Goal: Transaction & Acquisition: Purchase product/service

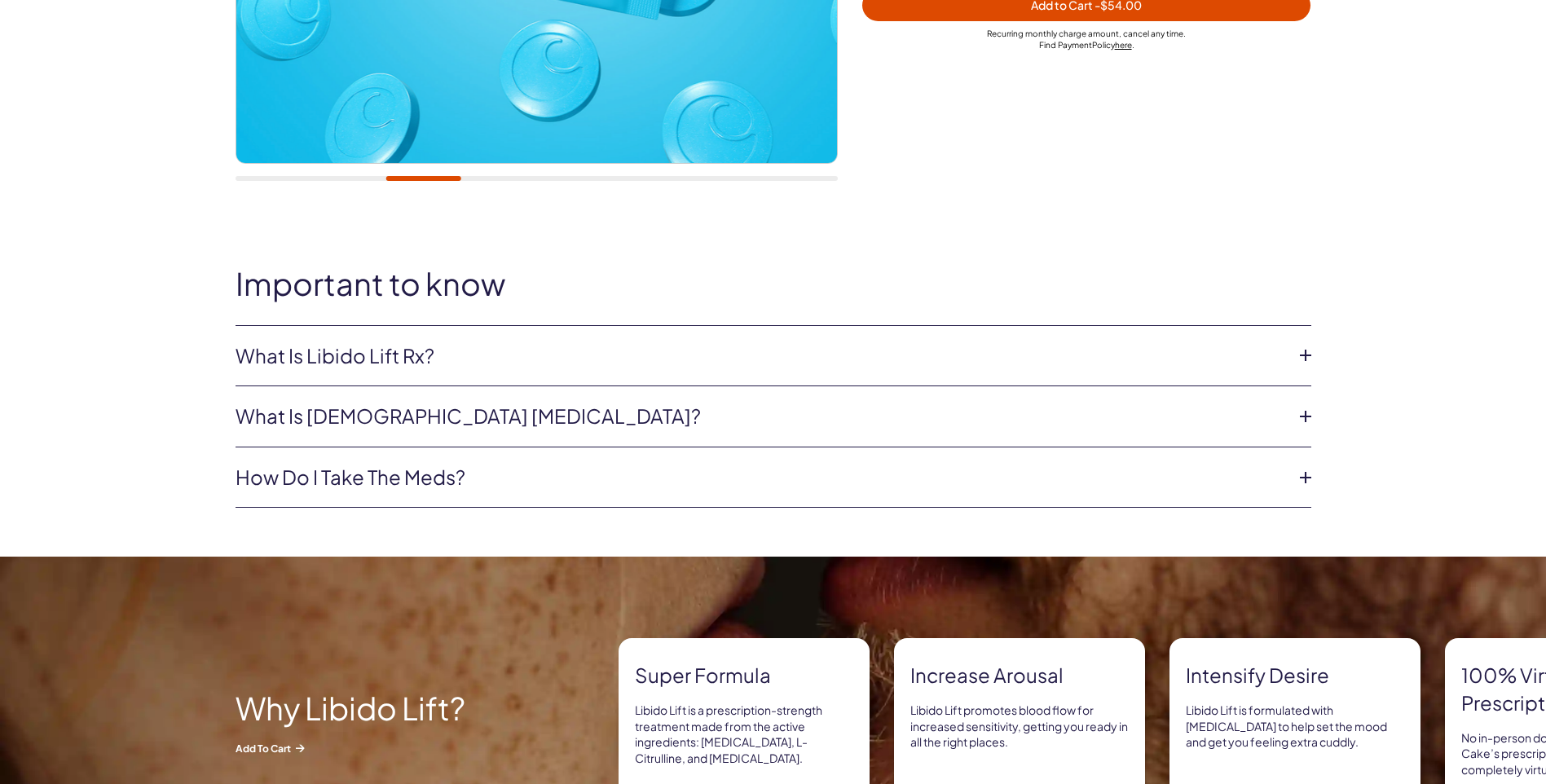
scroll to position [570, 0]
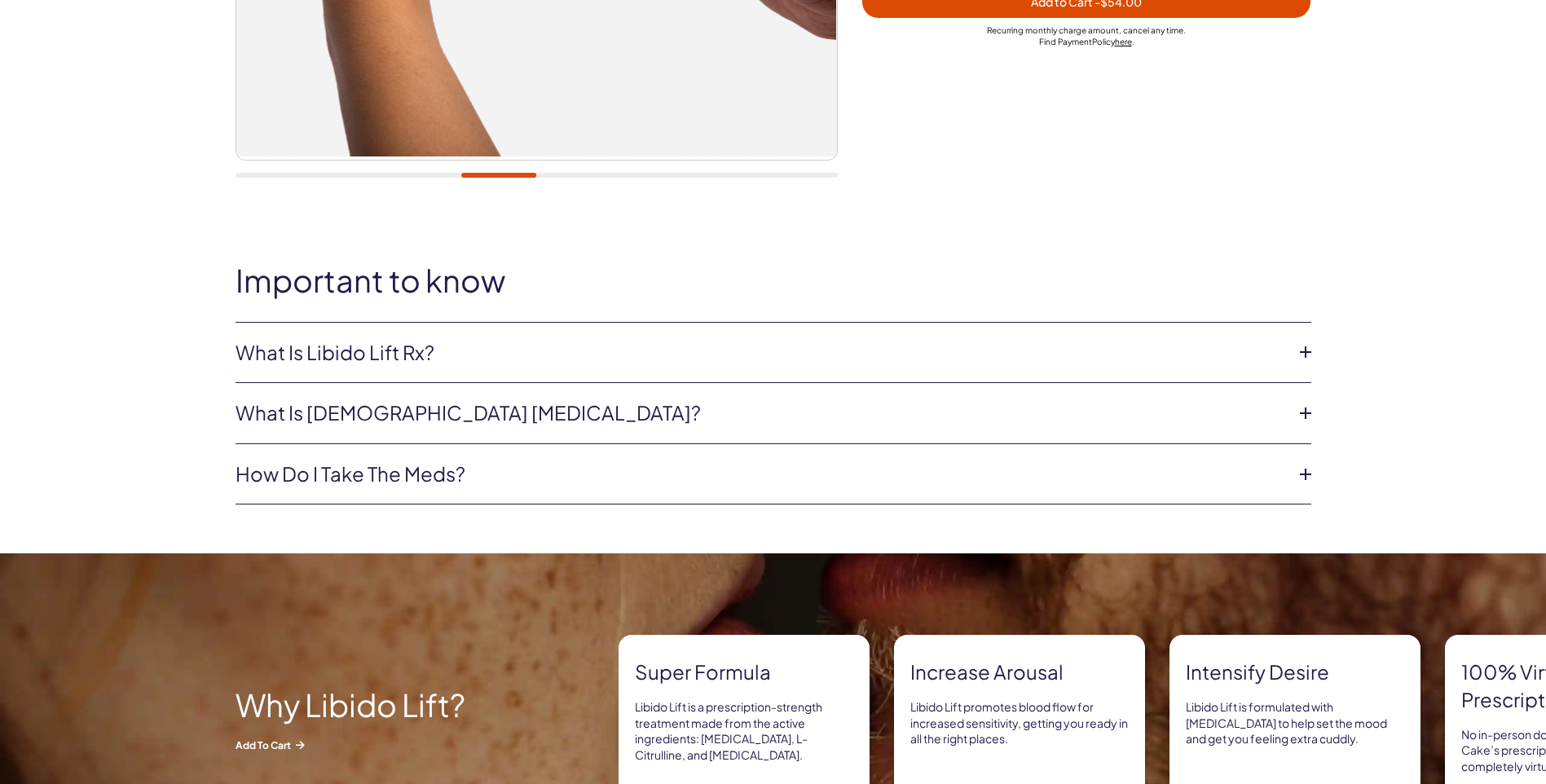
click at [566, 348] on link "What is Libido Lift Rx?" at bounding box center [760, 352] width 1049 height 28
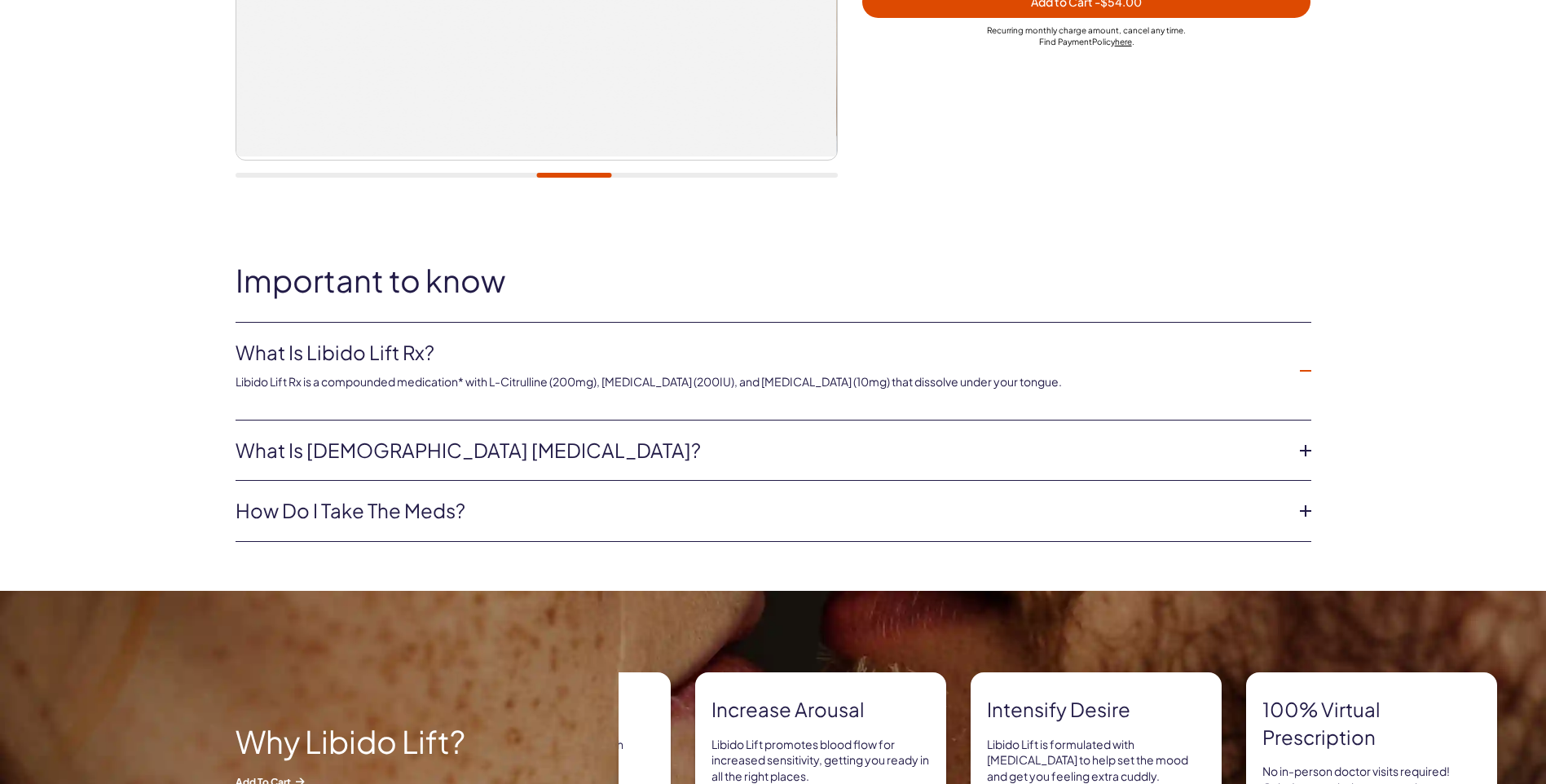
click at [482, 458] on link "What is female sexual dysfunction?" at bounding box center [760, 450] width 1049 height 28
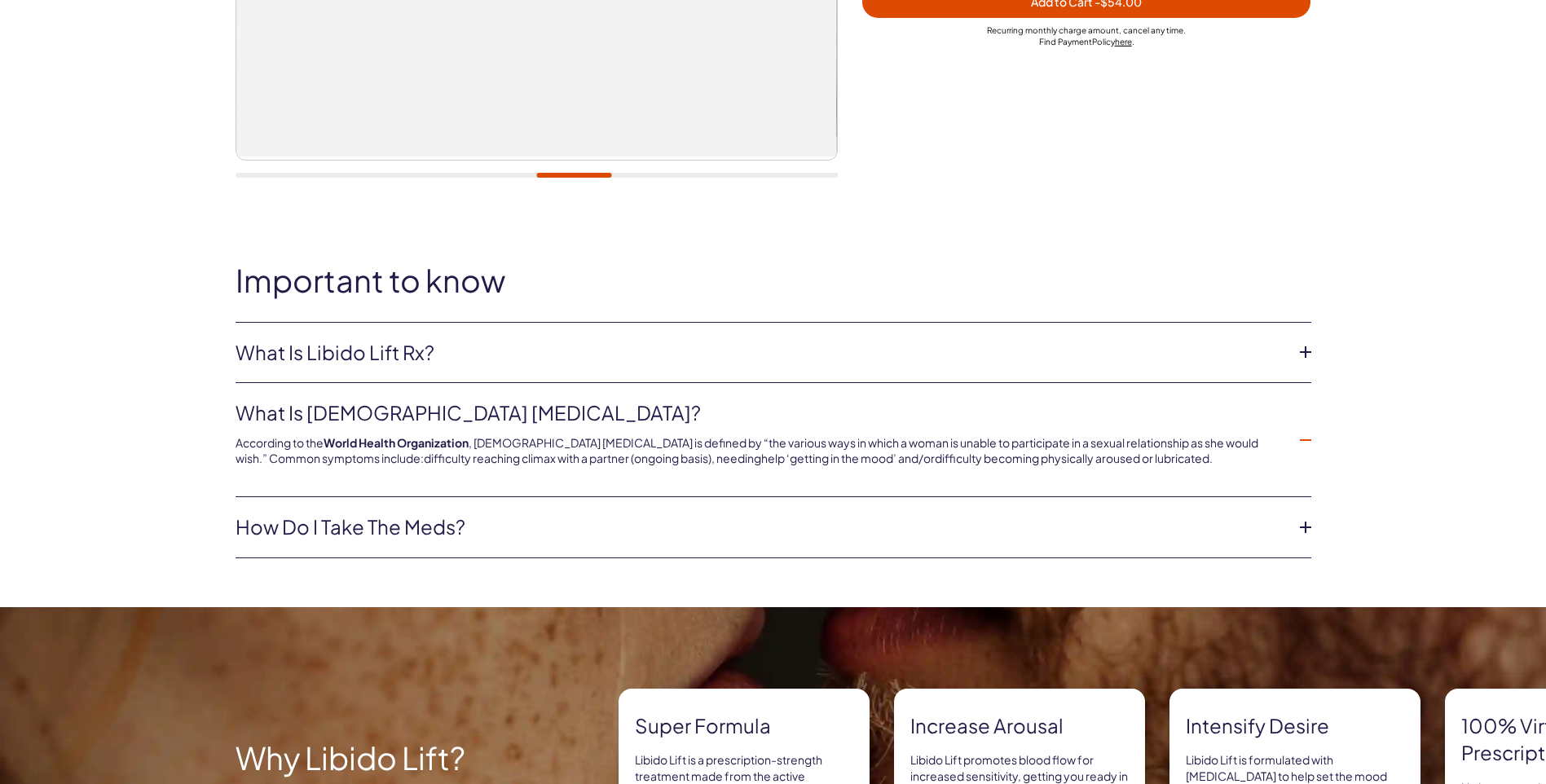
click at [481, 509] on li "How do I take the meds? These are sublingual tablets and dissolve under your to…" at bounding box center [773, 527] width 1076 height 61
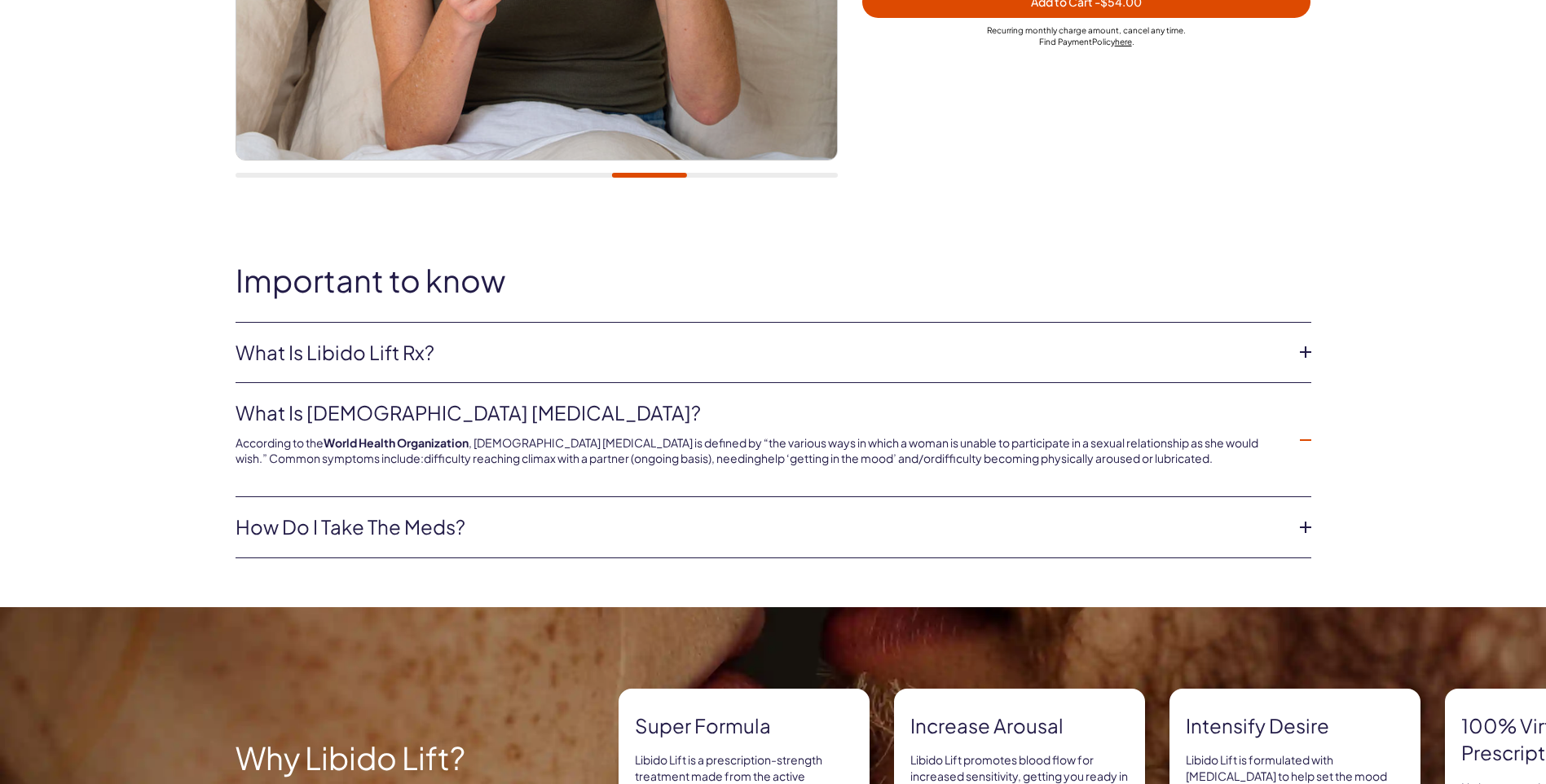
click at [477, 521] on link "How do I take the meds?" at bounding box center [760, 527] width 1049 height 28
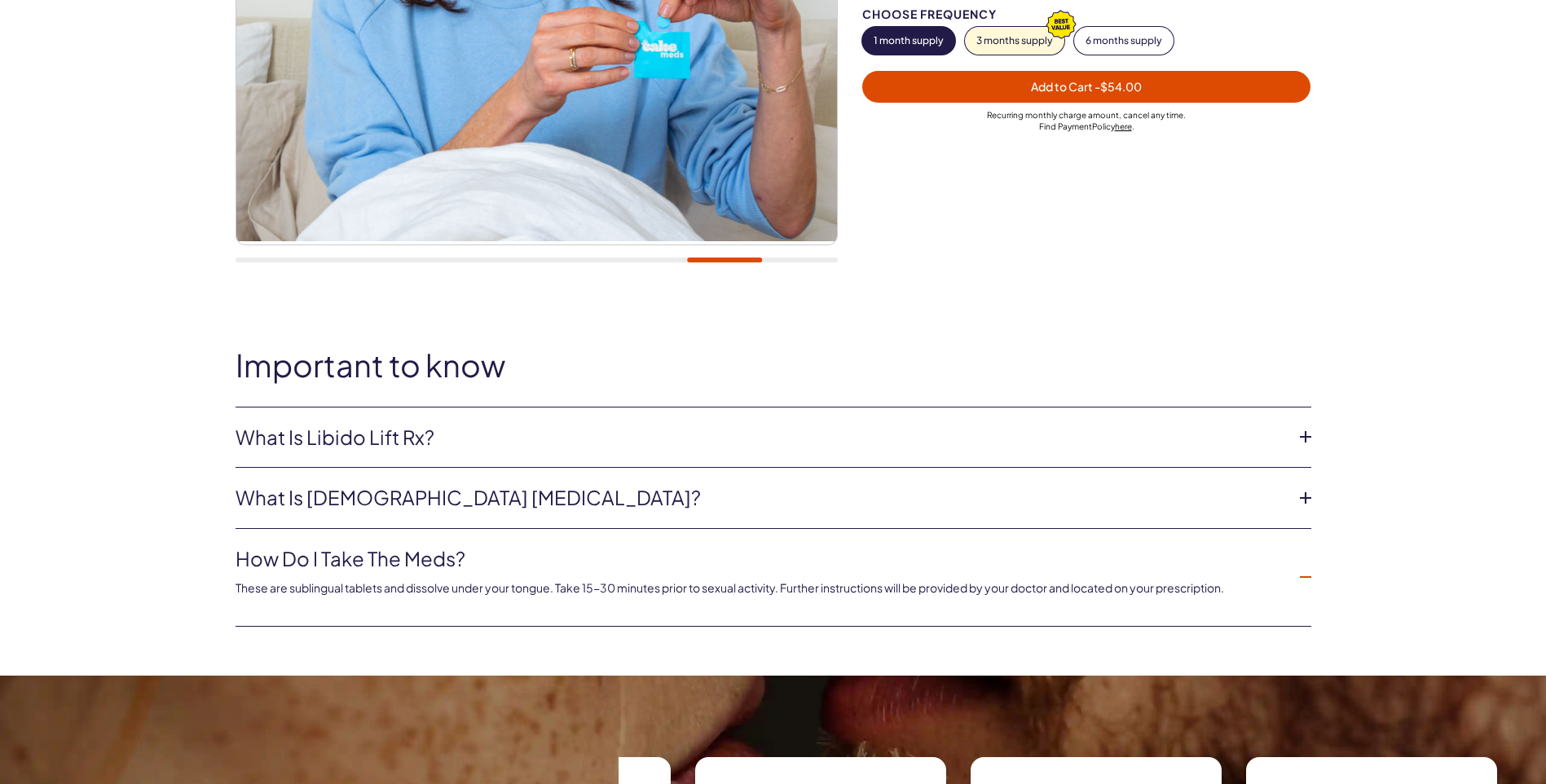
scroll to position [0, 0]
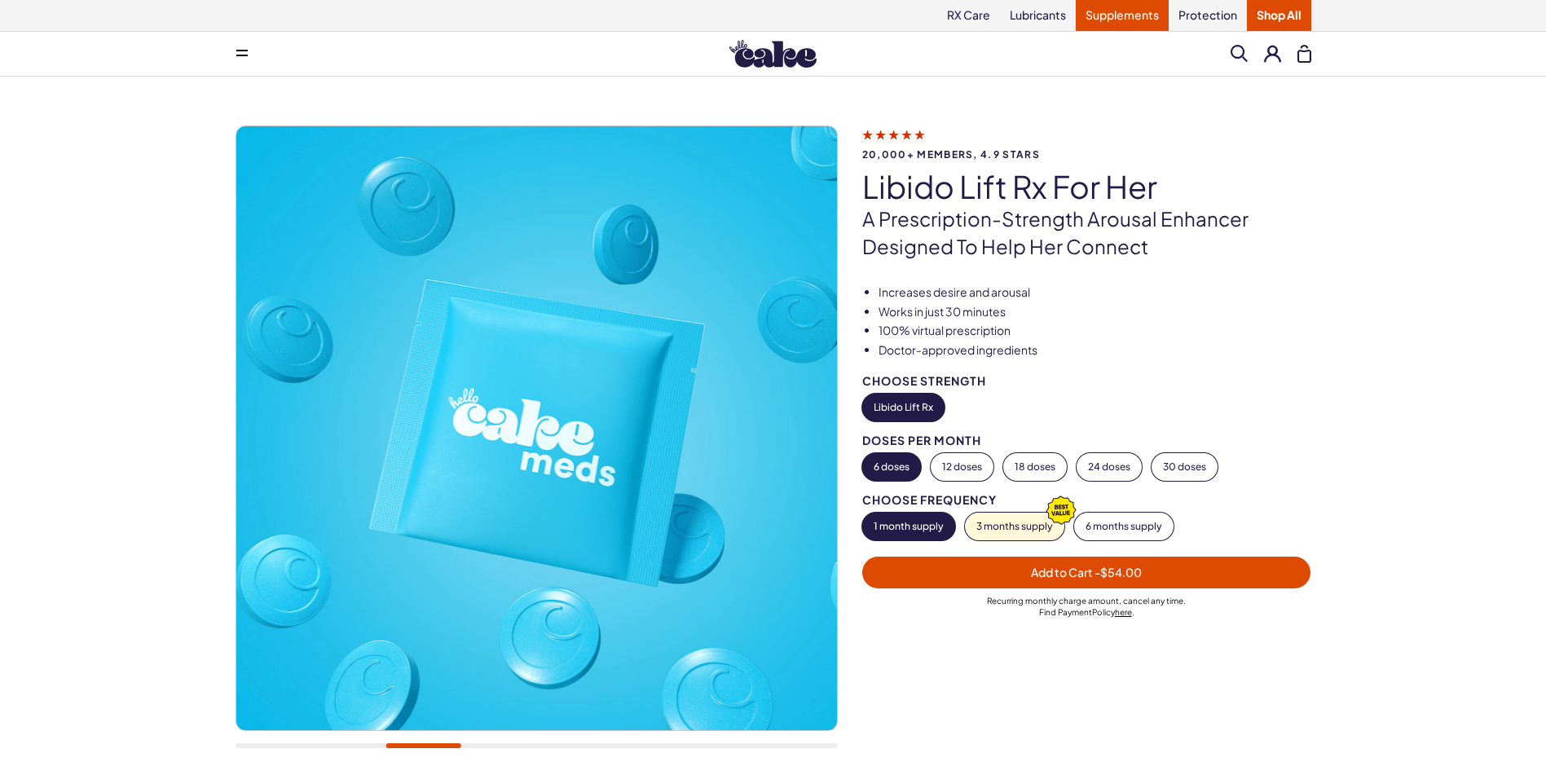
click at [1116, 19] on link "Supplements" at bounding box center [1122, 15] width 93 height 31
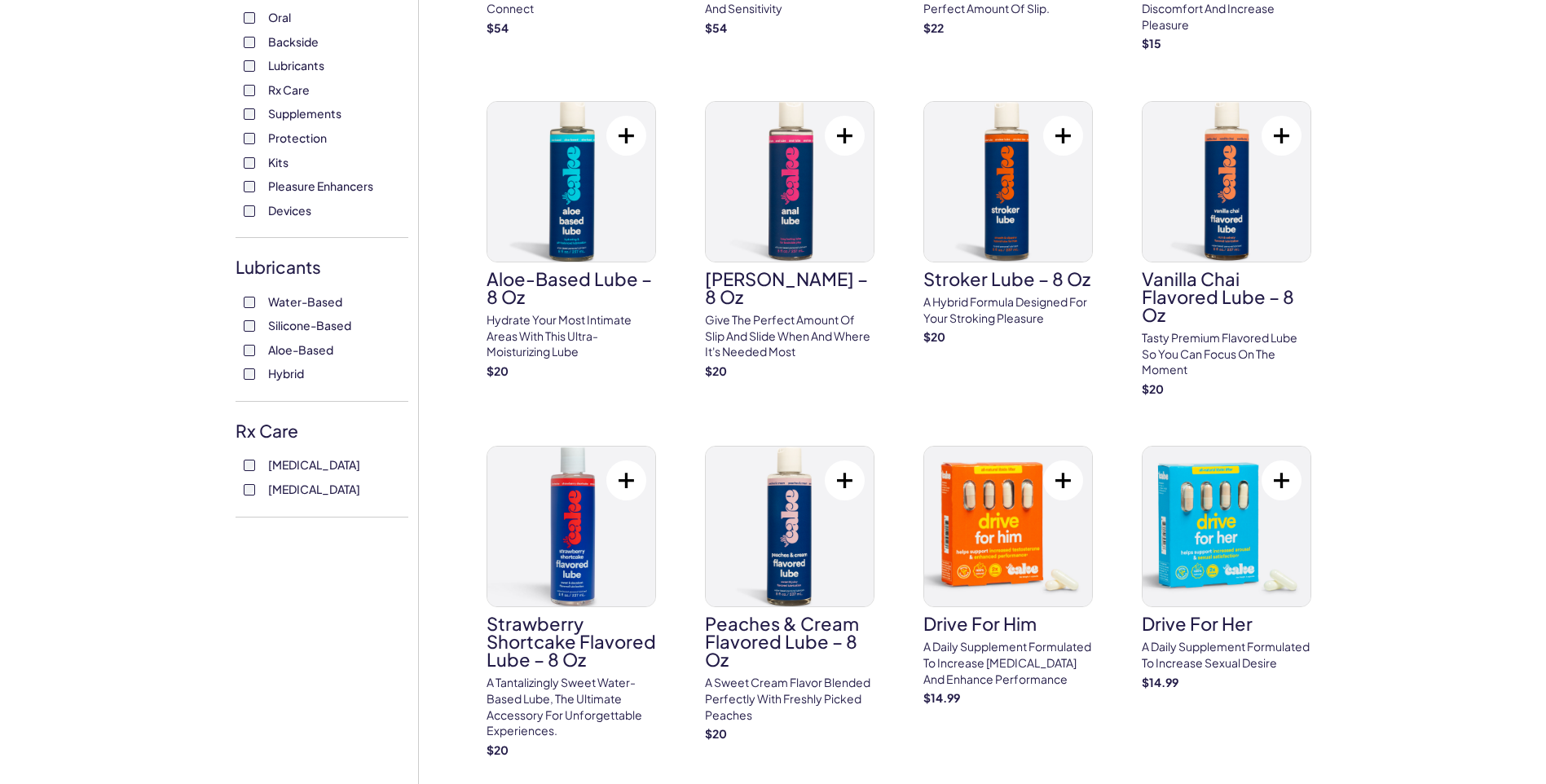
scroll to position [570, 0]
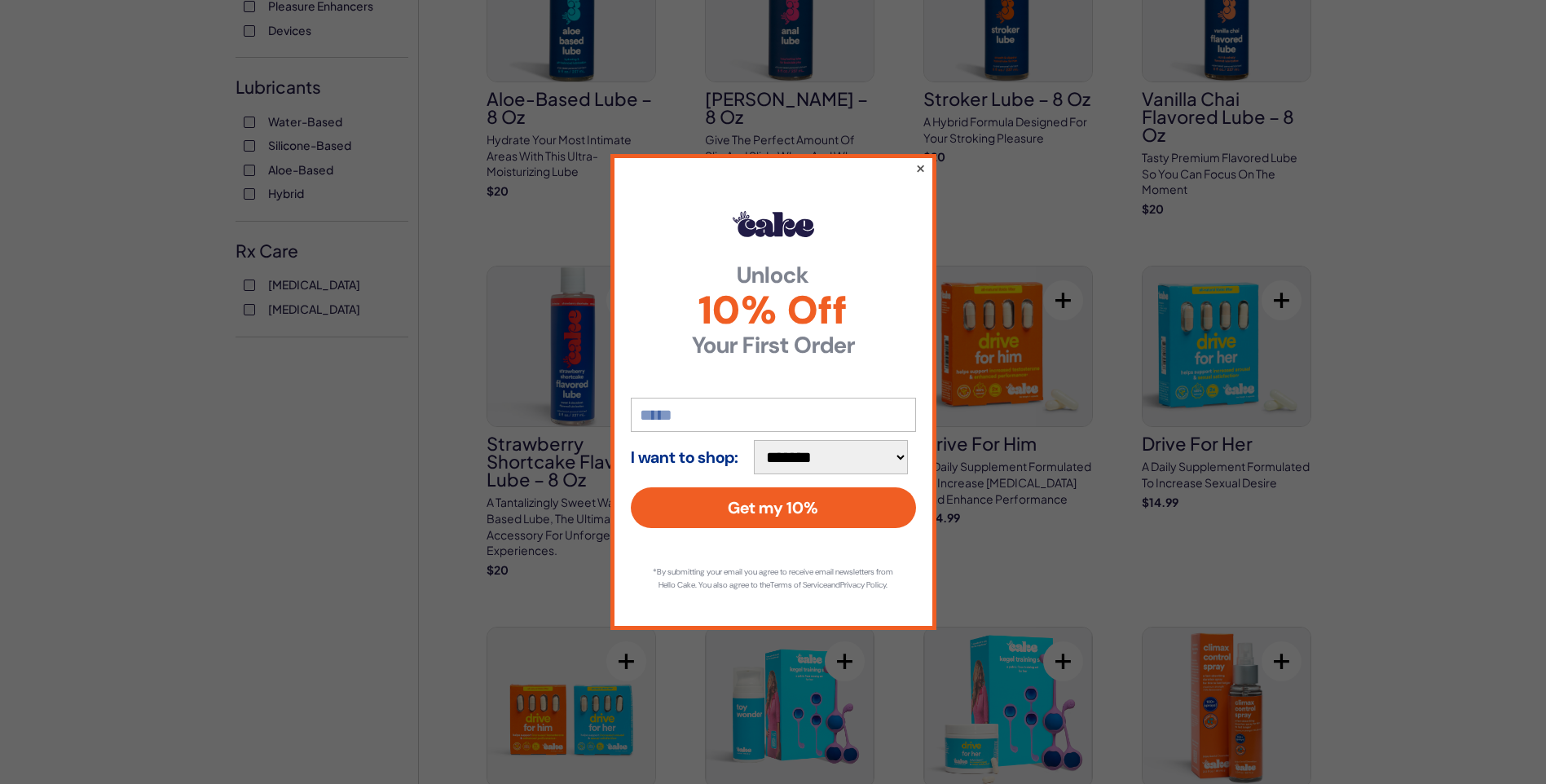
click at [922, 165] on button "×" at bounding box center [920, 167] width 11 height 19
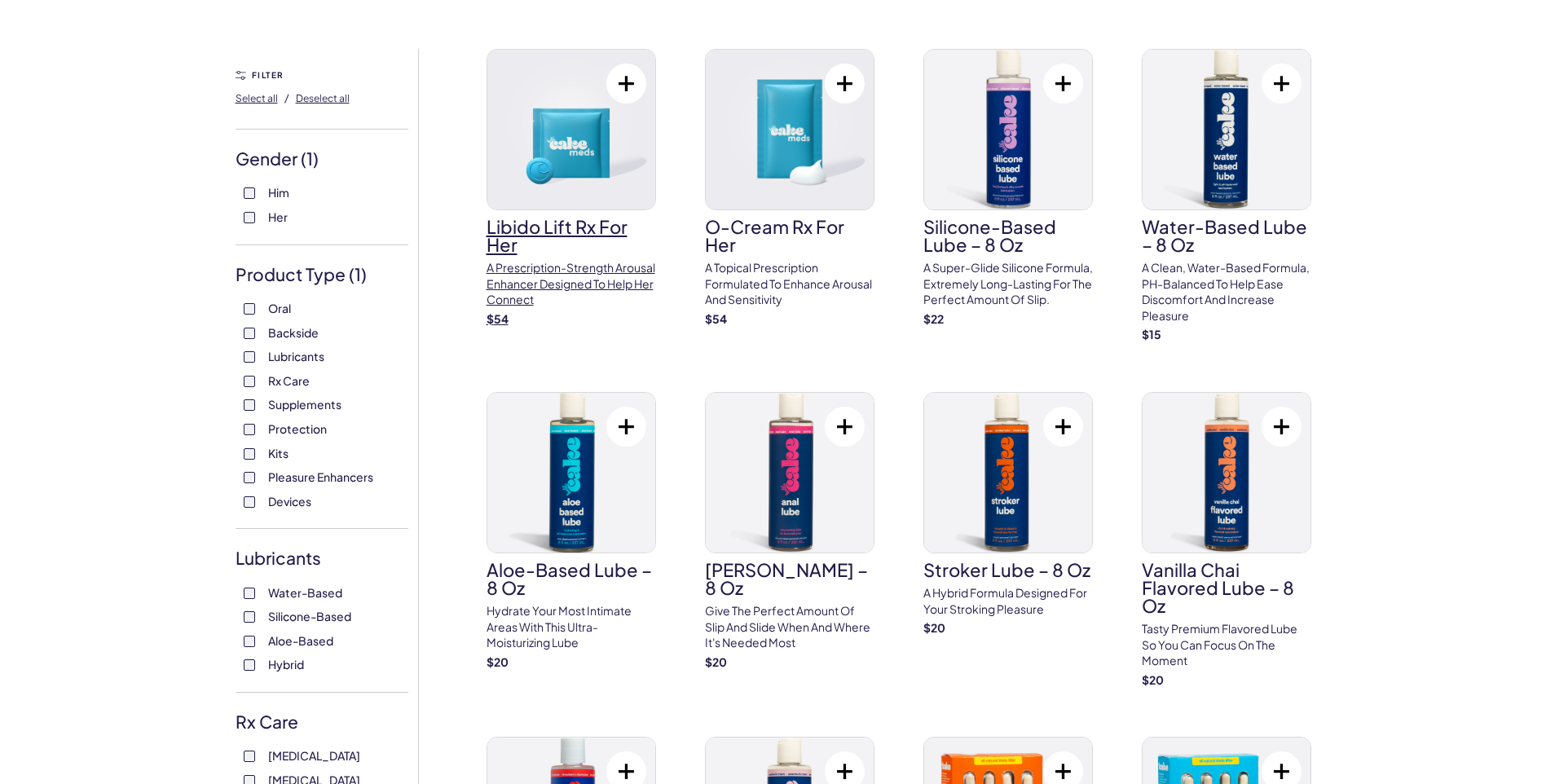
scroll to position [0, 0]
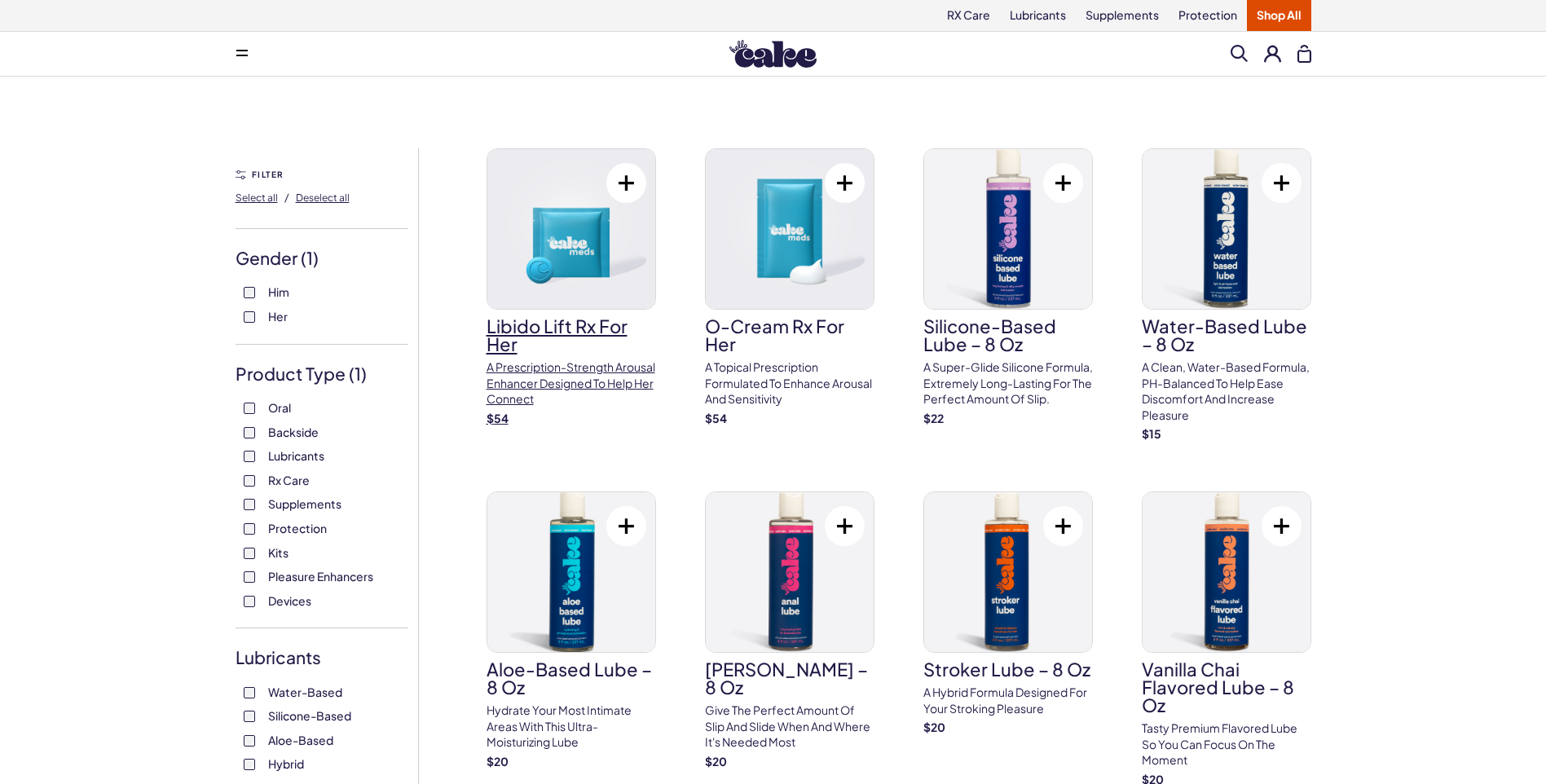
click at [566, 326] on h3 "Libido Lift Rx For Her" at bounding box center [571, 335] width 169 height 36
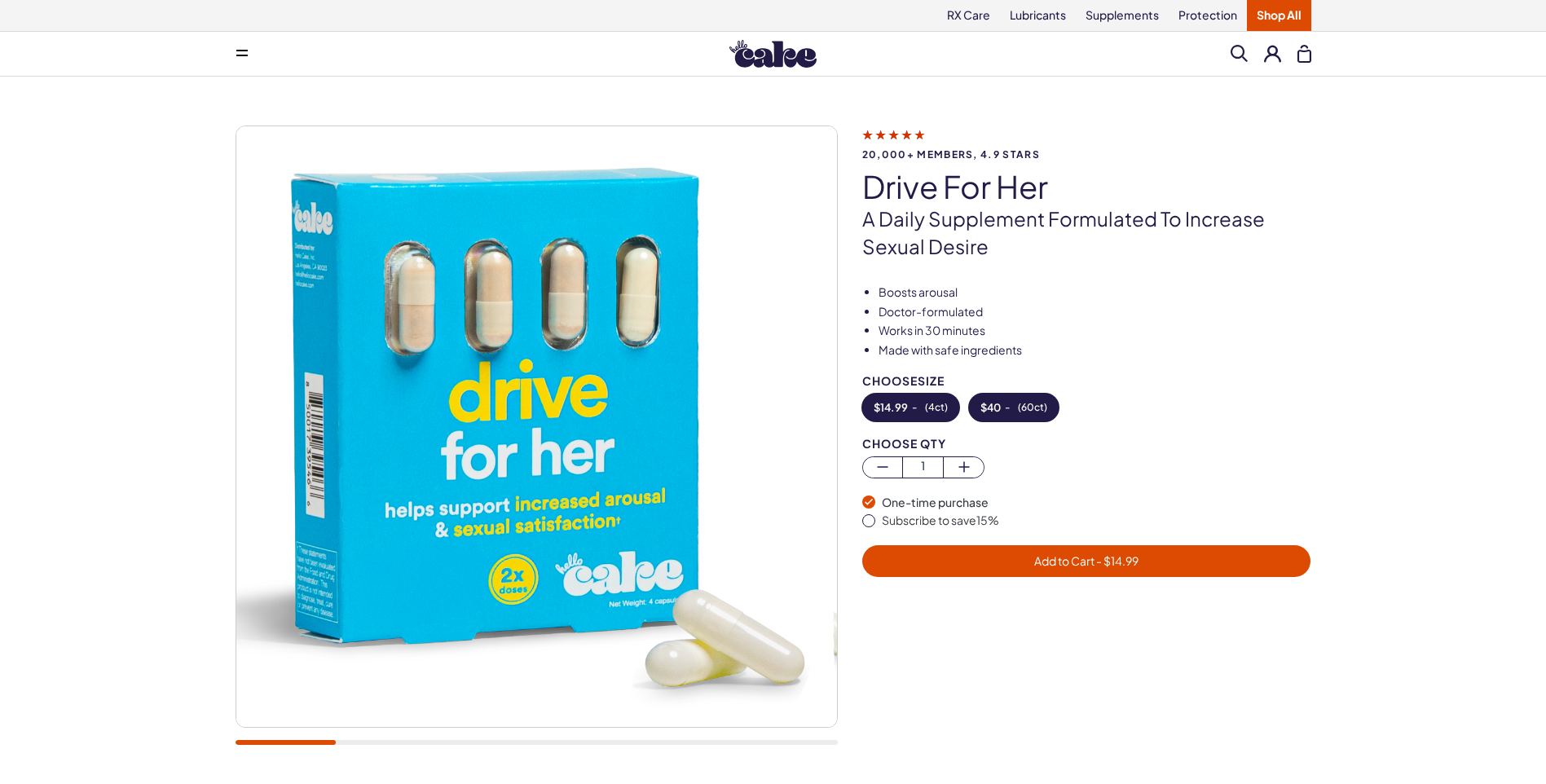
click at [1034, 404] on span "( 60ct )" at bounding box center [1033, 407] width 29 height 12
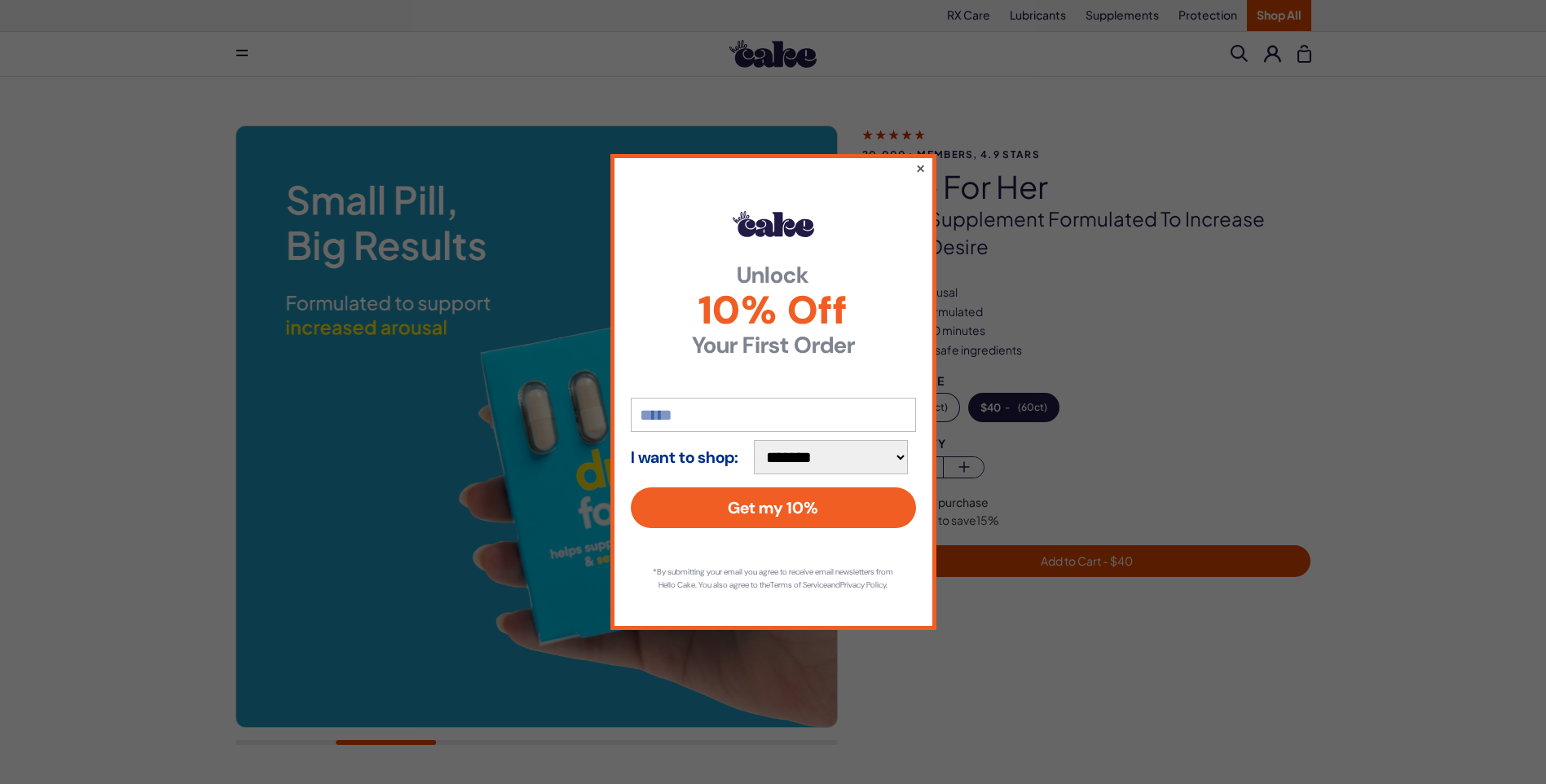
click at [916, 160] on button "×" at bounding box center [920, 167] width 11 height 19
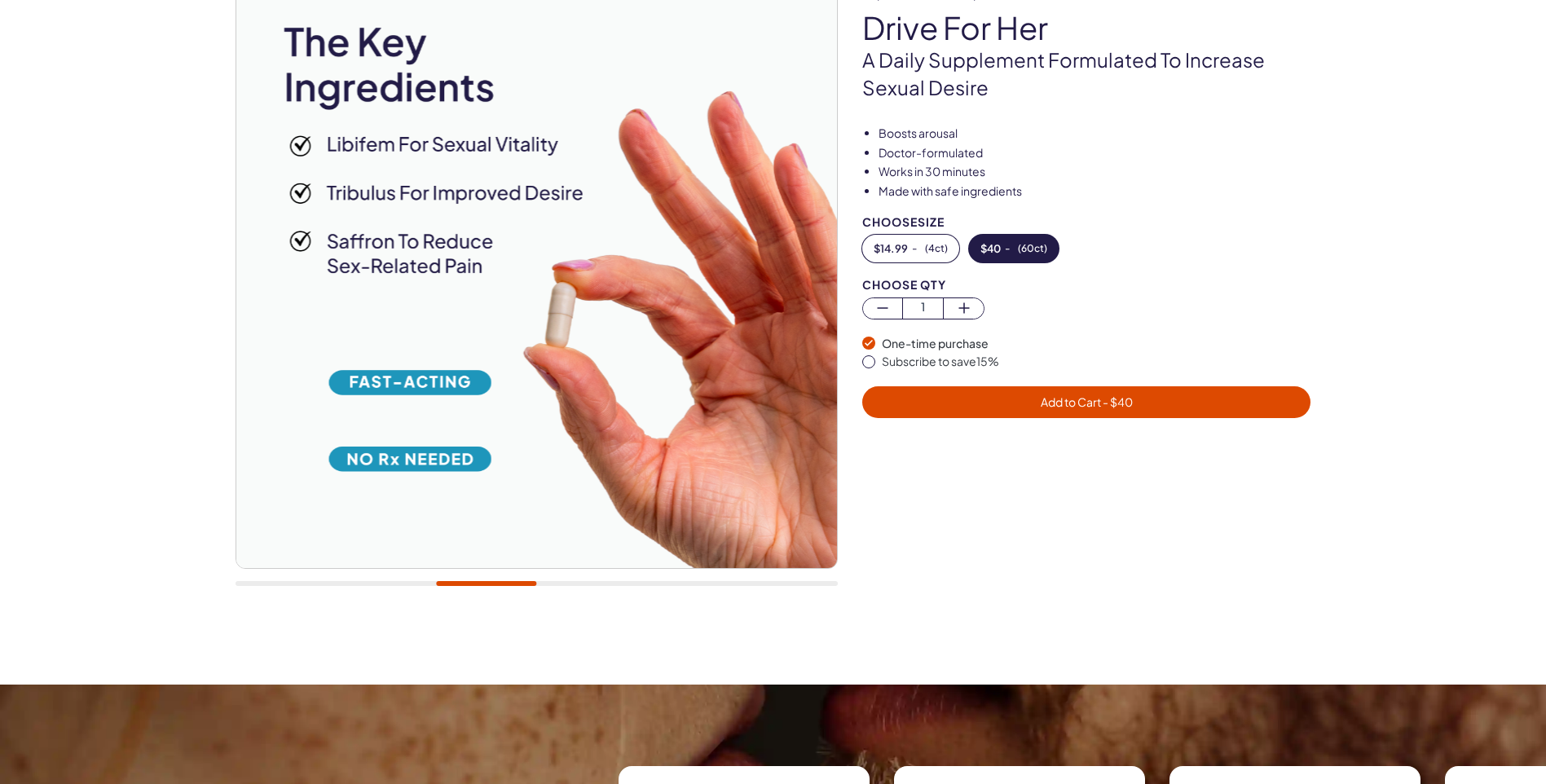
scroll to position [163, 0]
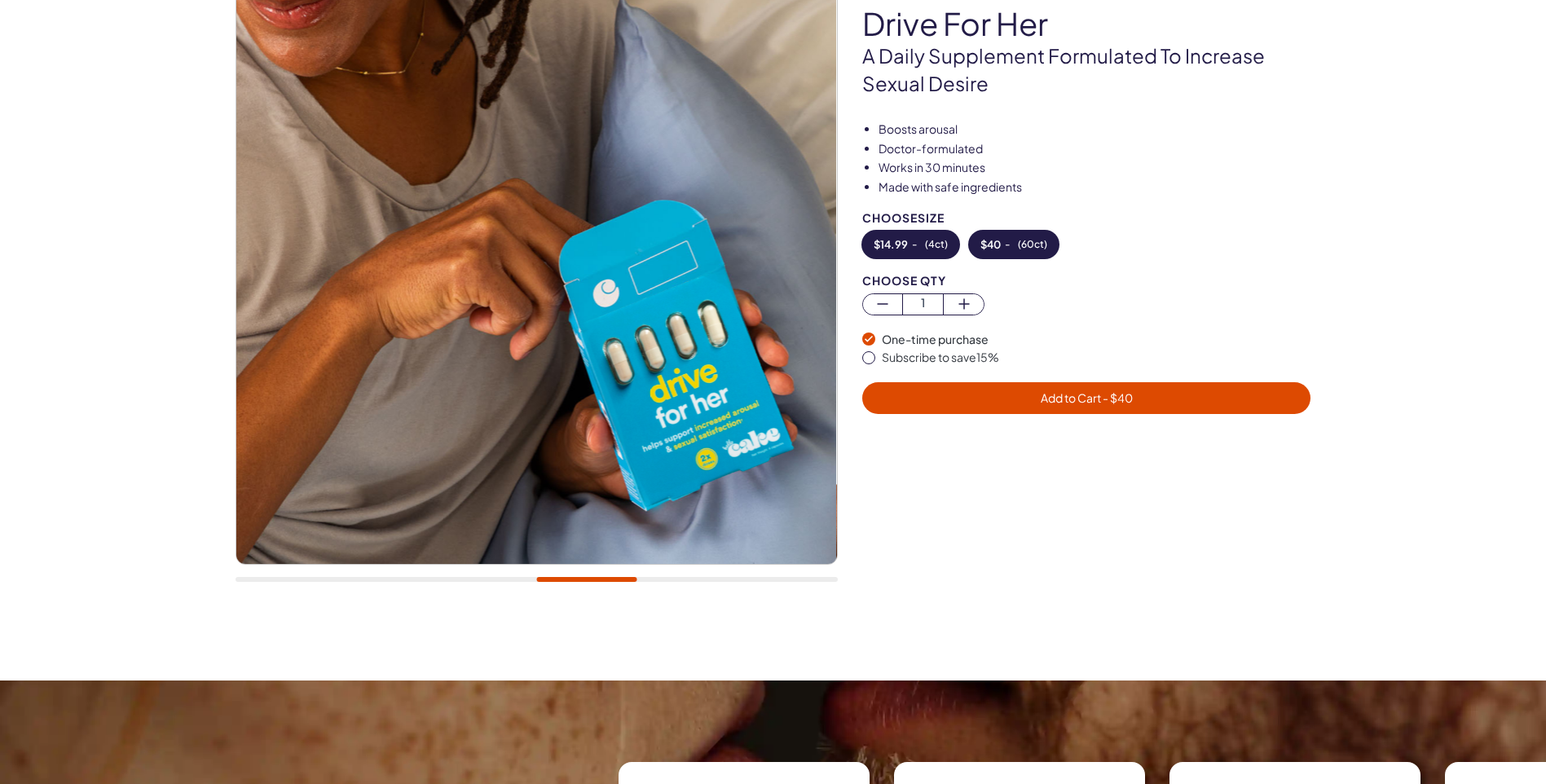
click at [930, 246] on span "( 4ct )" at bounding box center [936, 245] width 23 height 12
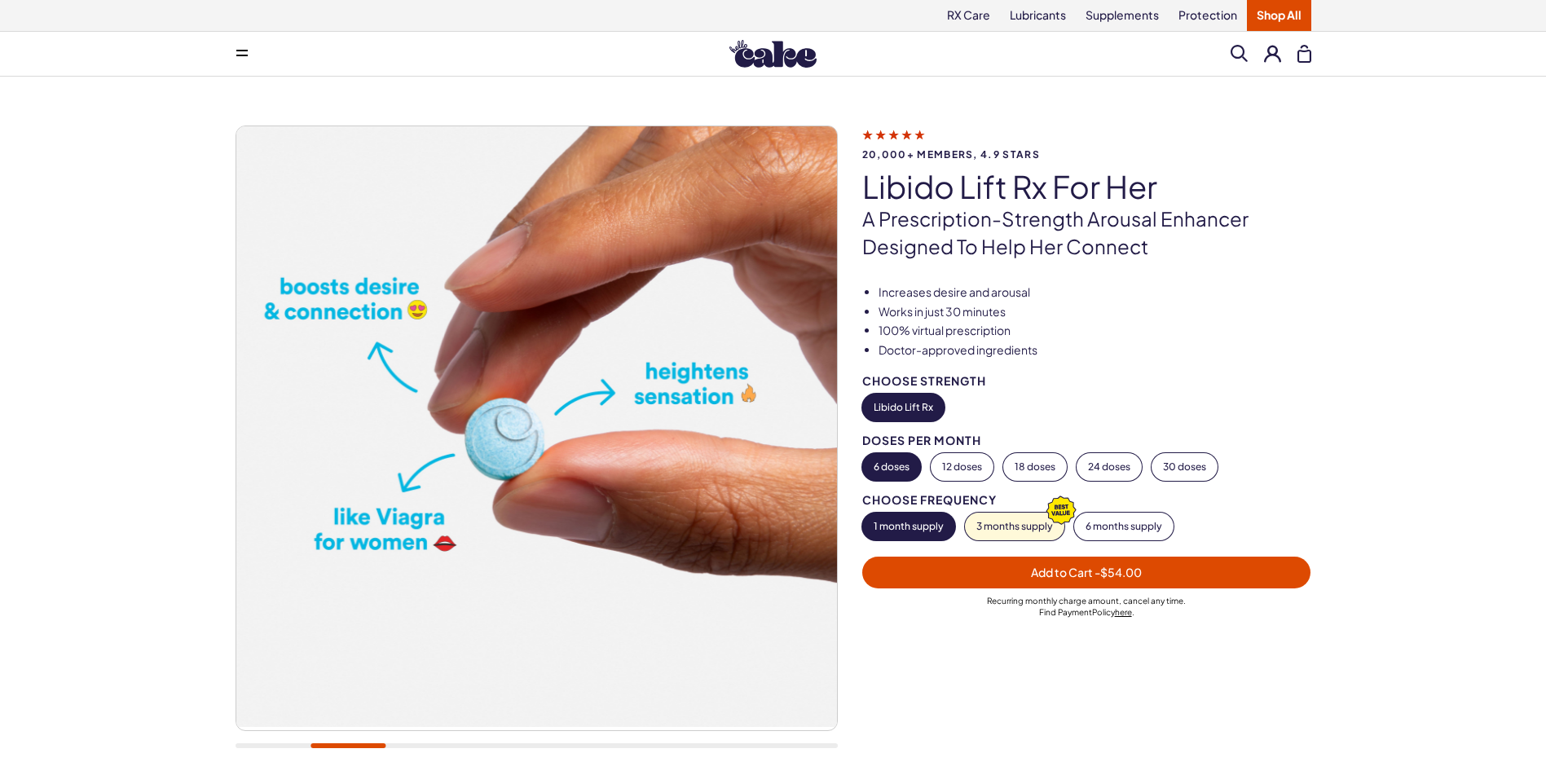
click at [1098, 570] on span "- $54.00" at bounding box center [1118, 571] width 47 height 14
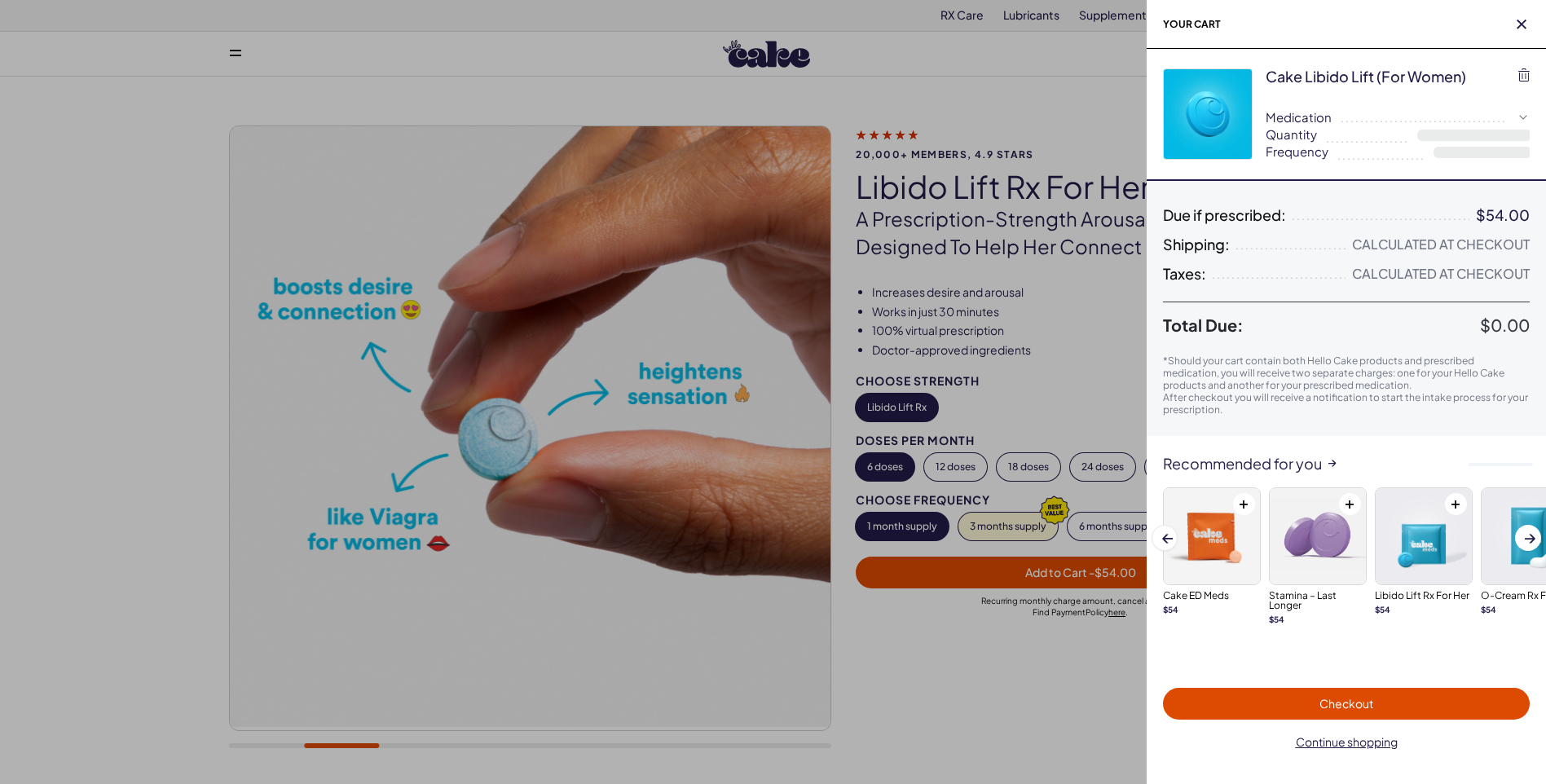
select select "**"
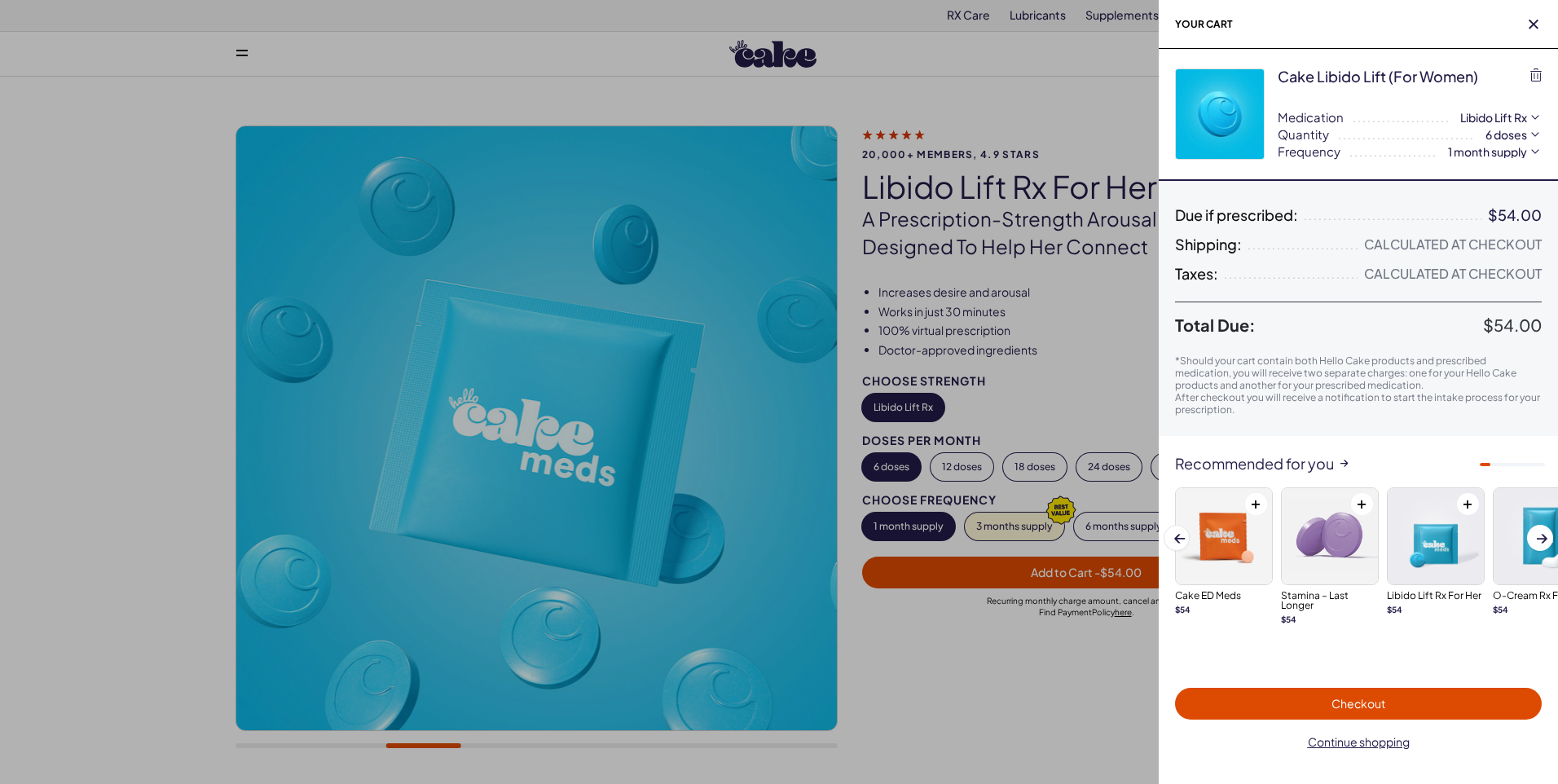
click at [1289, 708] on span "Checkout" at bounding box center [1358, 703] width 347 height 19
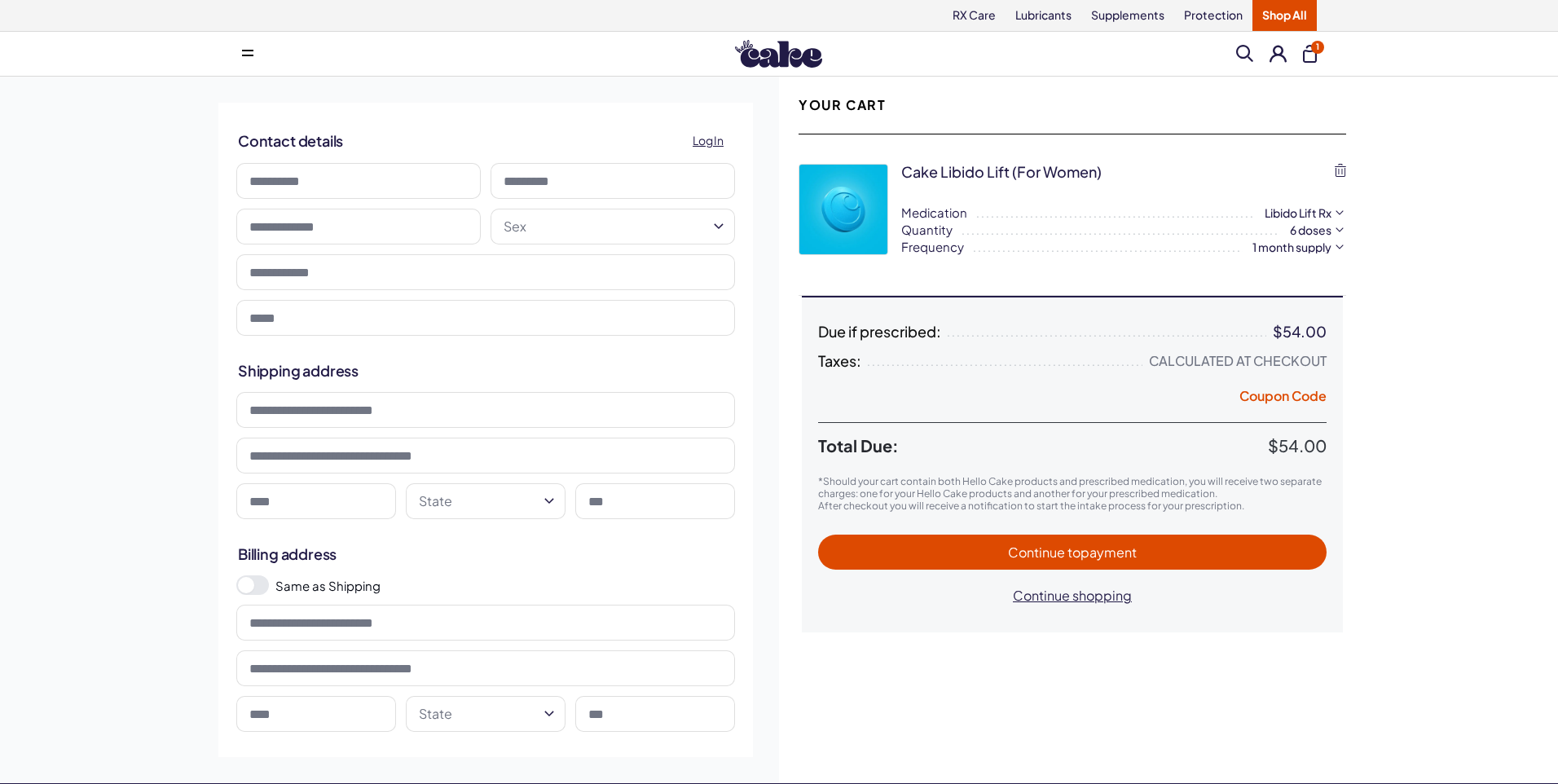
click at [1331, 245] on html "RX Care Lubricants Supplements Protection Shop All Menu Him Her Everything" at bounding box center [779, 648] width 1558 height 1295
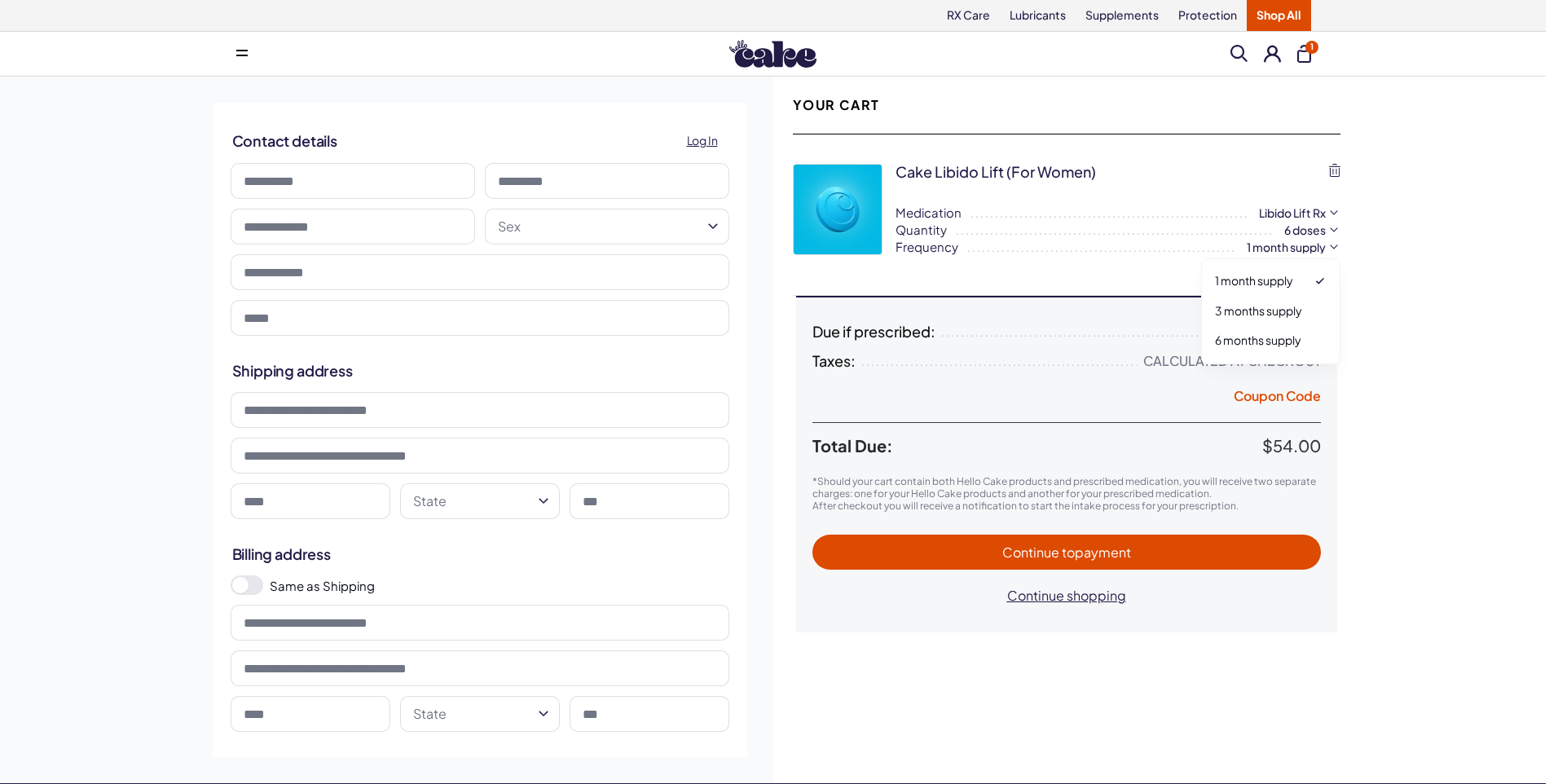
click at [1331, 245] on html "RX Care Lubricants Supplements Protection Shop All Menu Him Her Everything" at bounding box center [779, 648] width 1558 height 1295
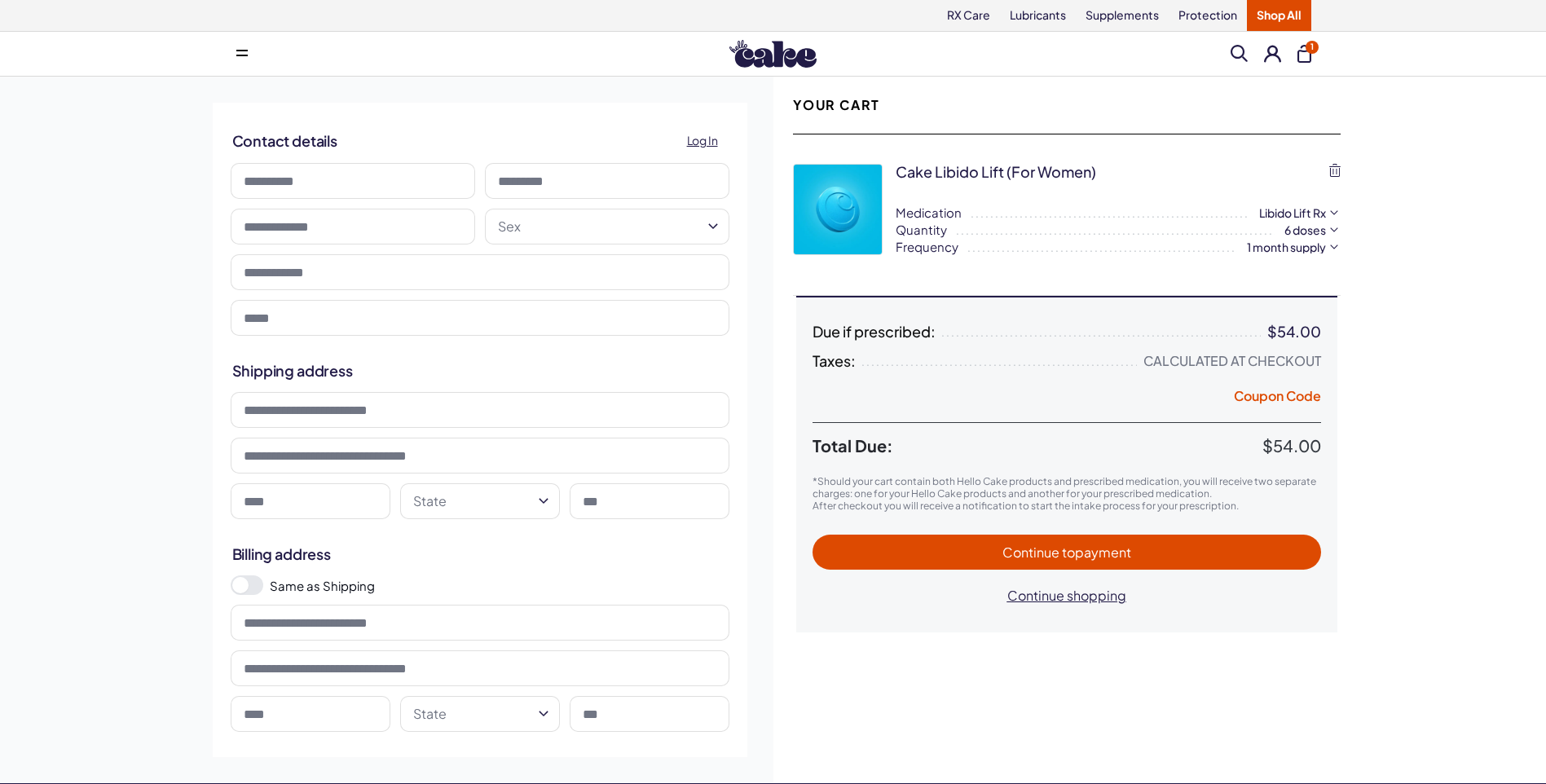
click at [1333, 231] on html "RX Care Lubricants Supplements Protection Shop All Menu Him Her Everything" at bounding box center [773, 648] width 1546 height 1295
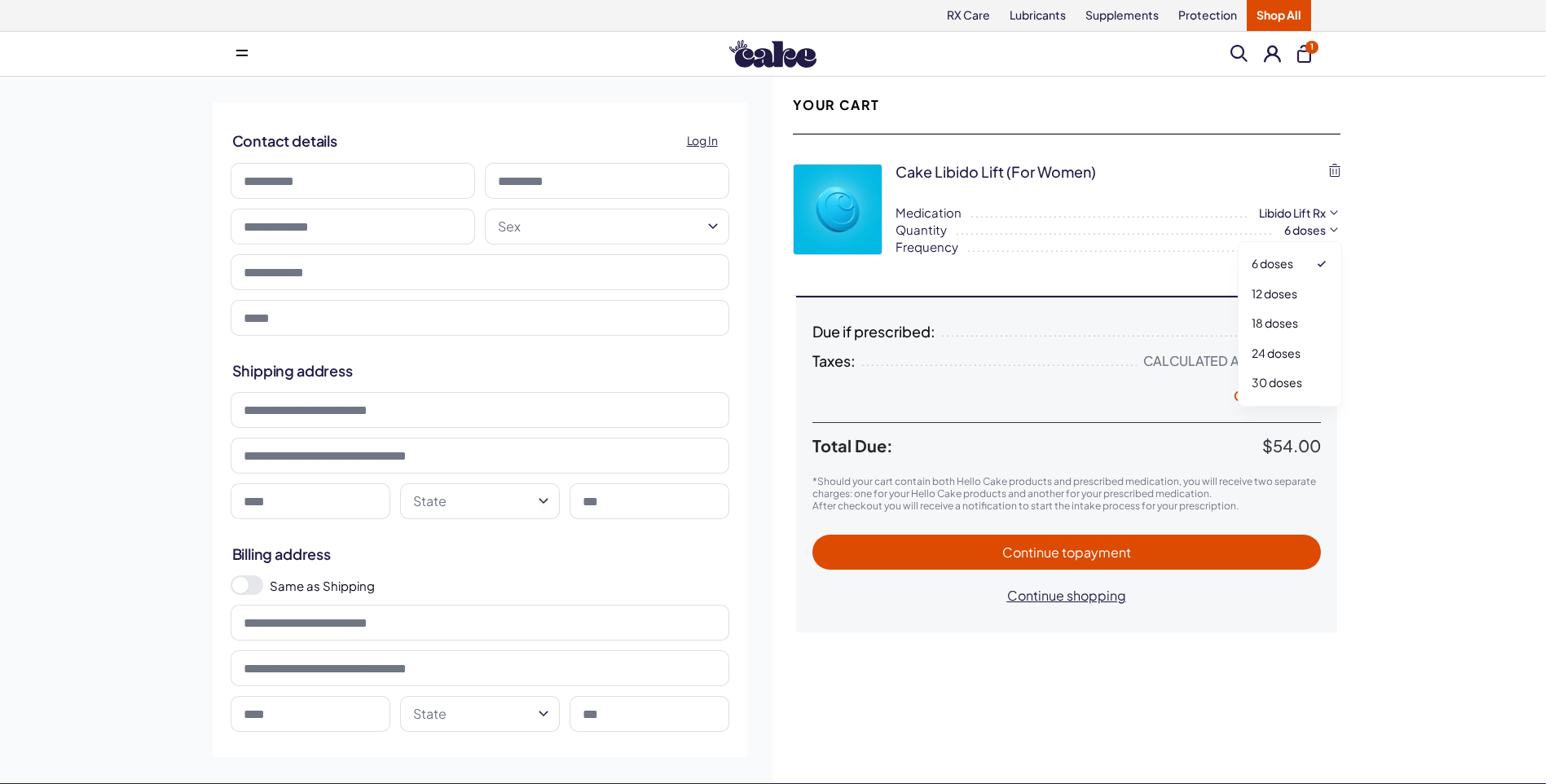
click at [1333, 231] on html "RX Care Lubricants Supplements Protection Shop All Menu Him Her Everything" at bounding box center [779, 648] width 1558 height 1295
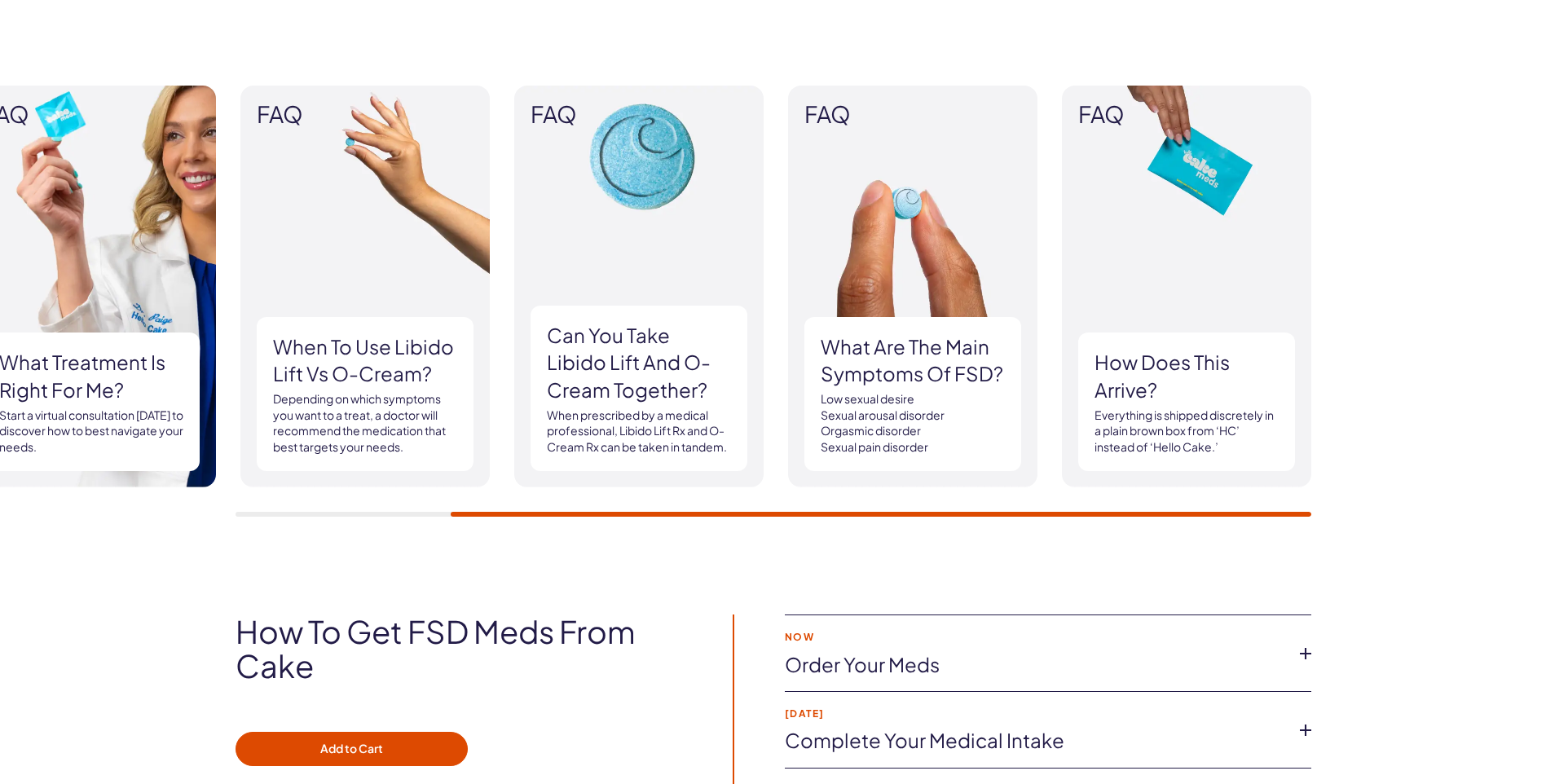
scroll to position [2200, 0]
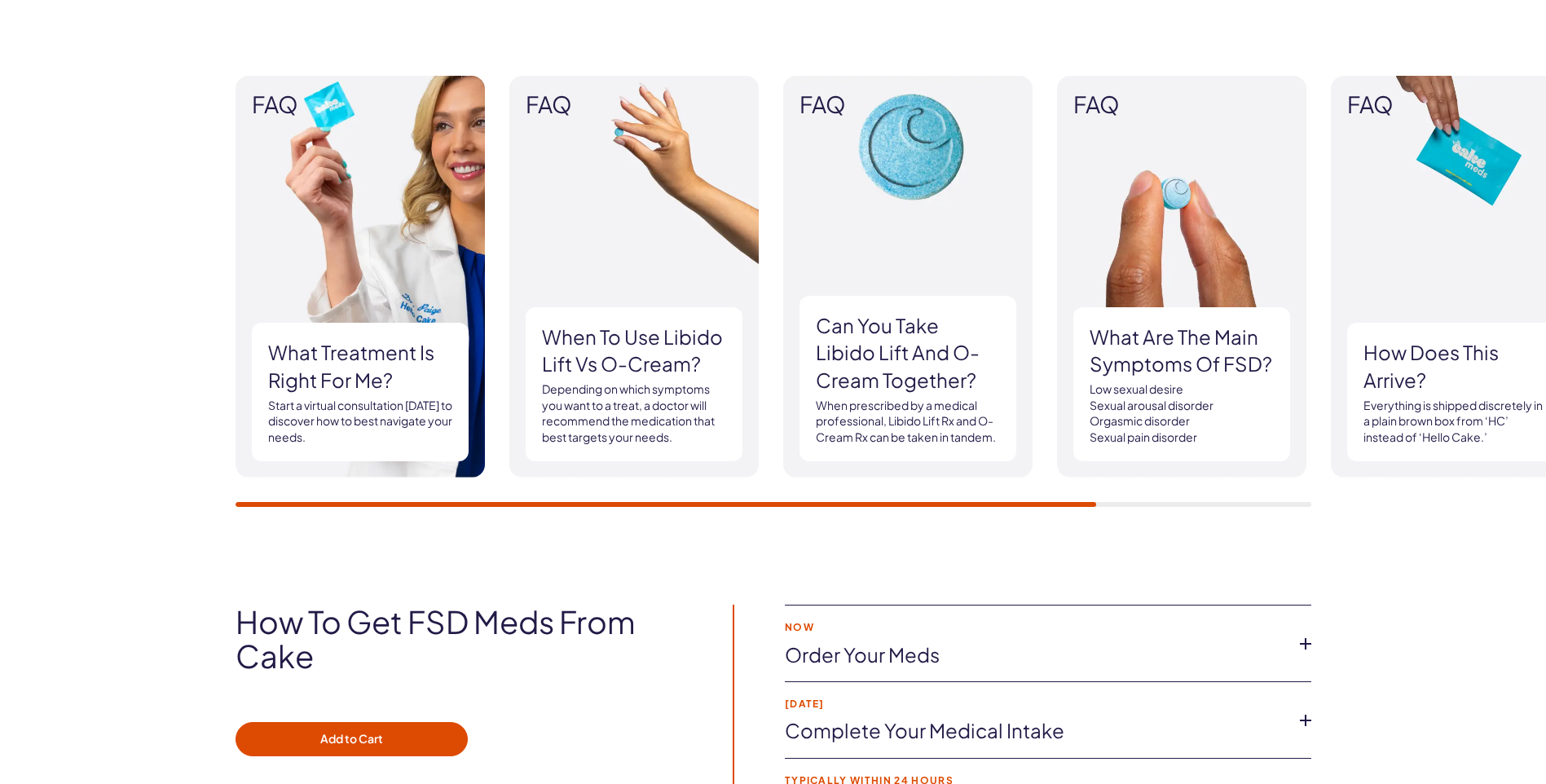
click at [170, 524] on div "FAQ What treatment is right for me? Start a virtual consultation today to disco…" at bounding box center [773, 291] width 1546 height 529
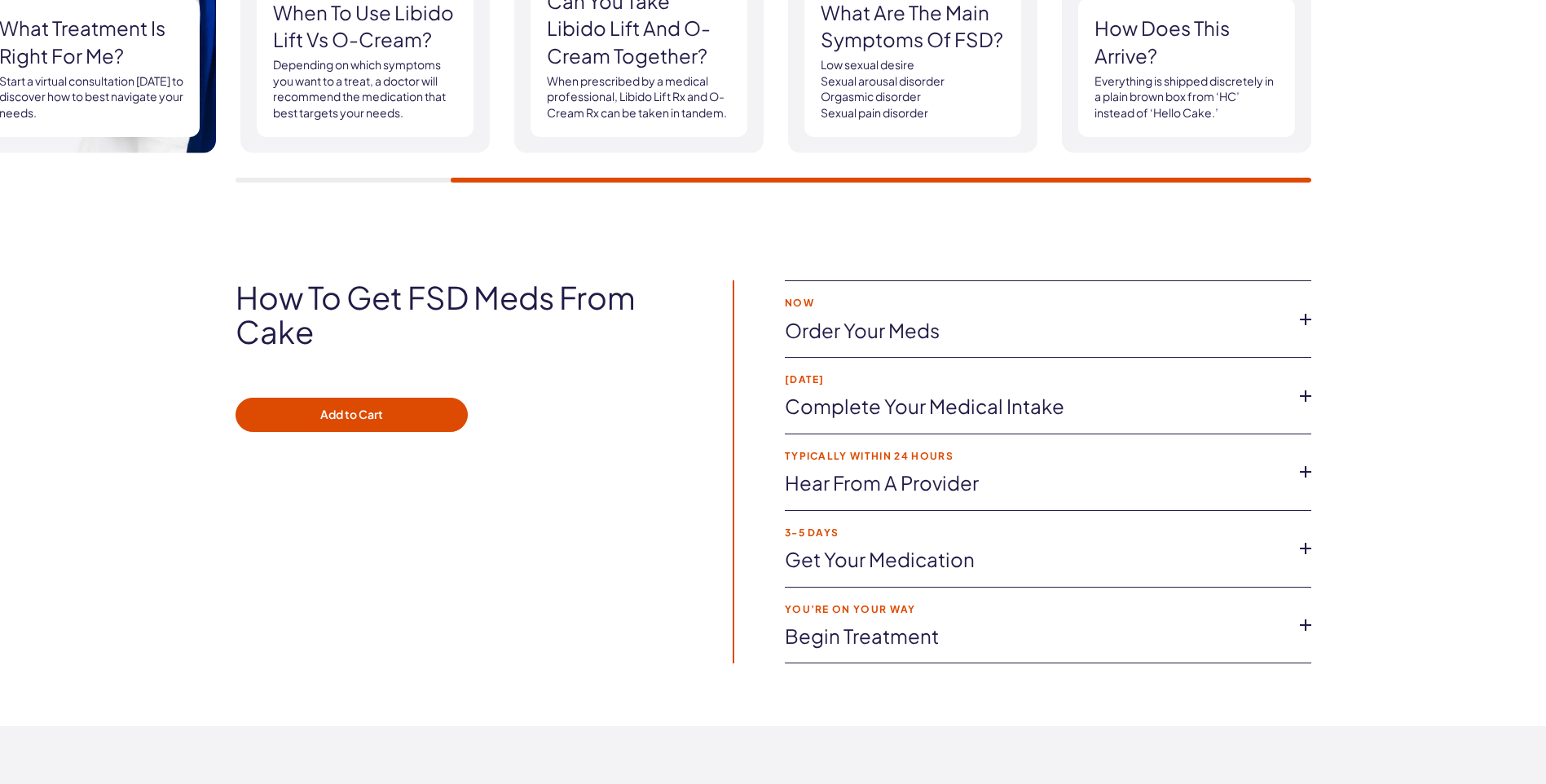
scroll to position [2525, 0]
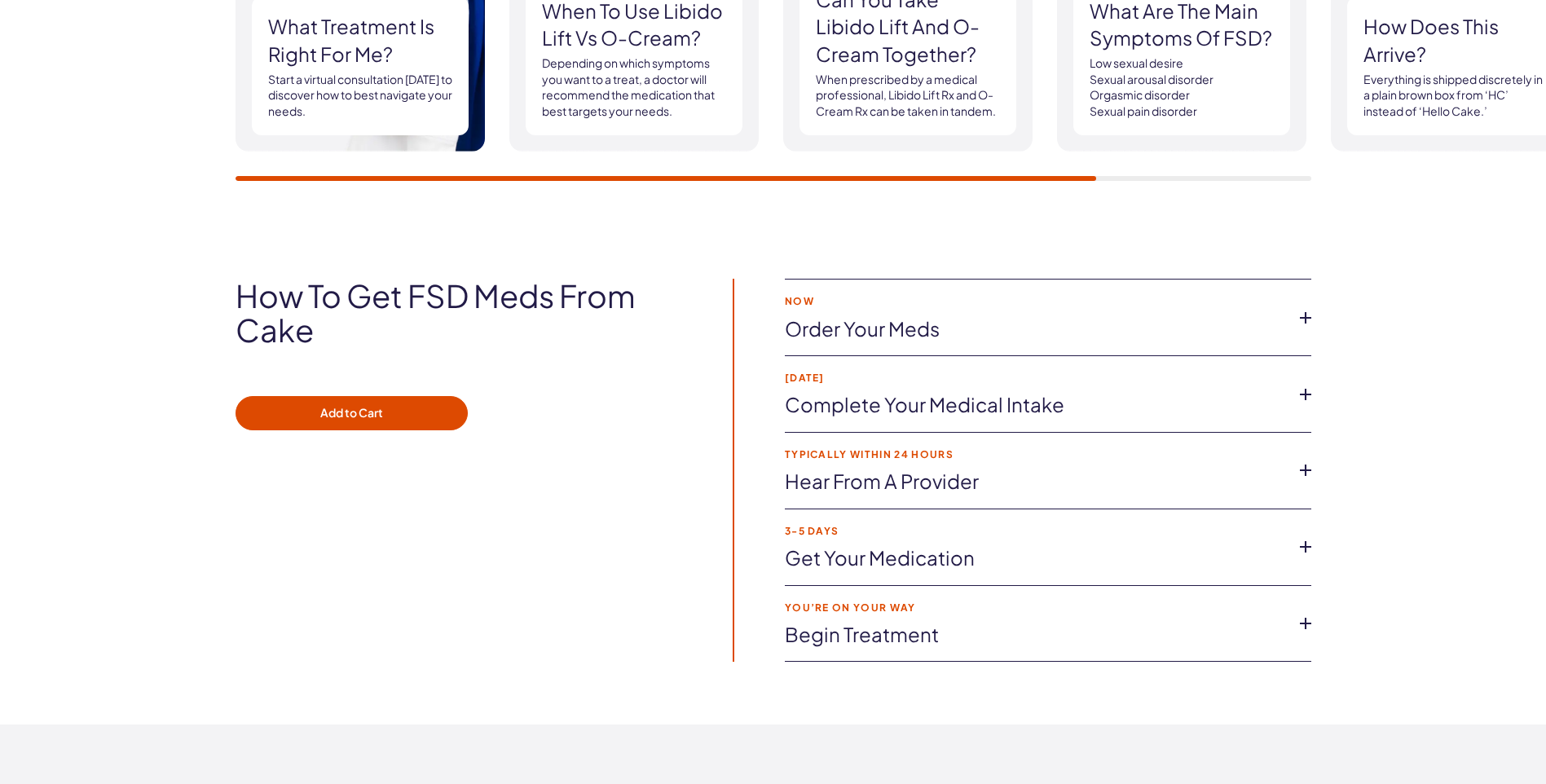
click at [911, 338] on link "Order your meds" at bounding box center [1035, 329] width 501 height 28
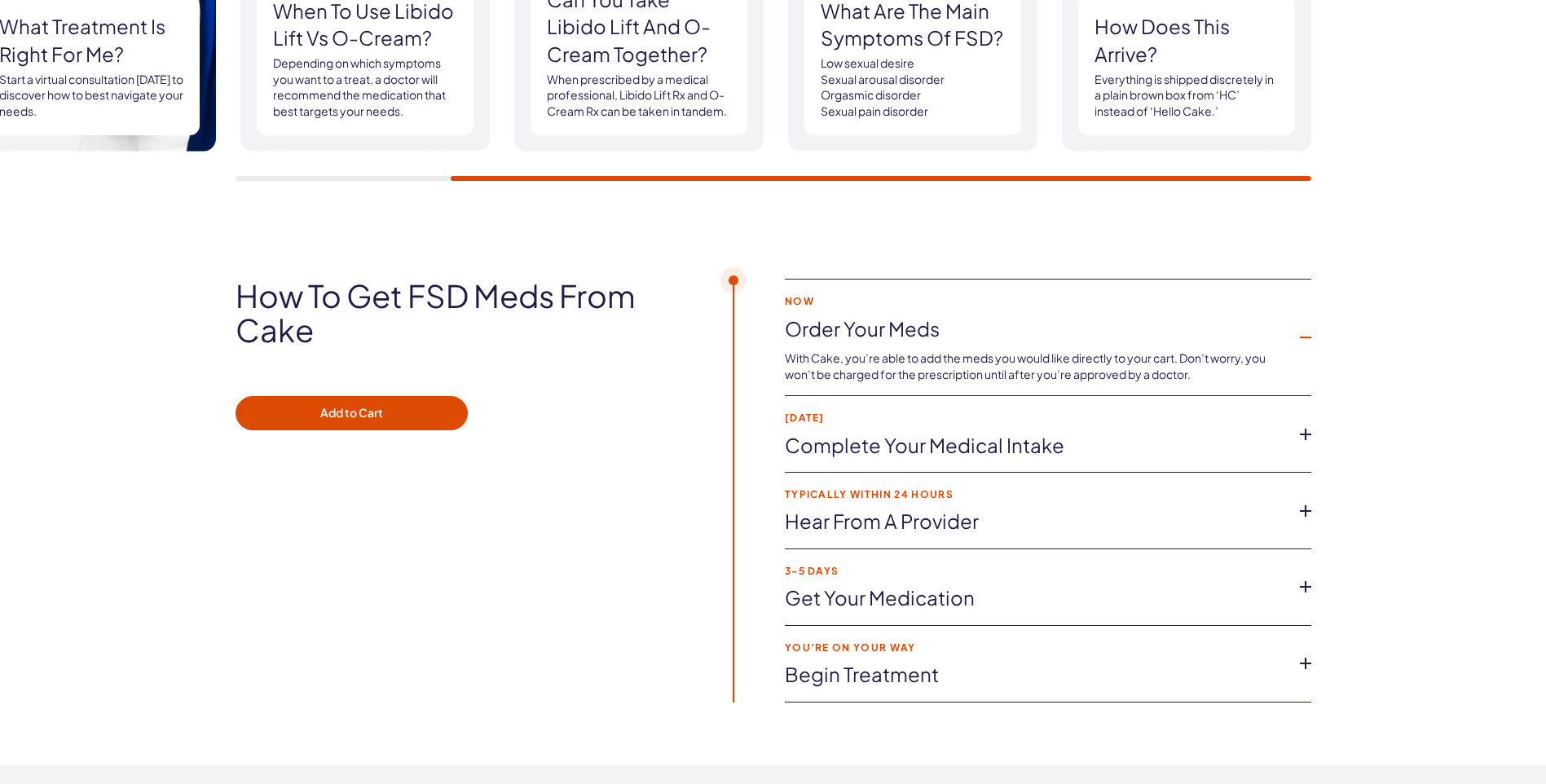
click at [901, 452] on link "Complete your medical intake" at bounding box center [1035, 445] width 501 height 28
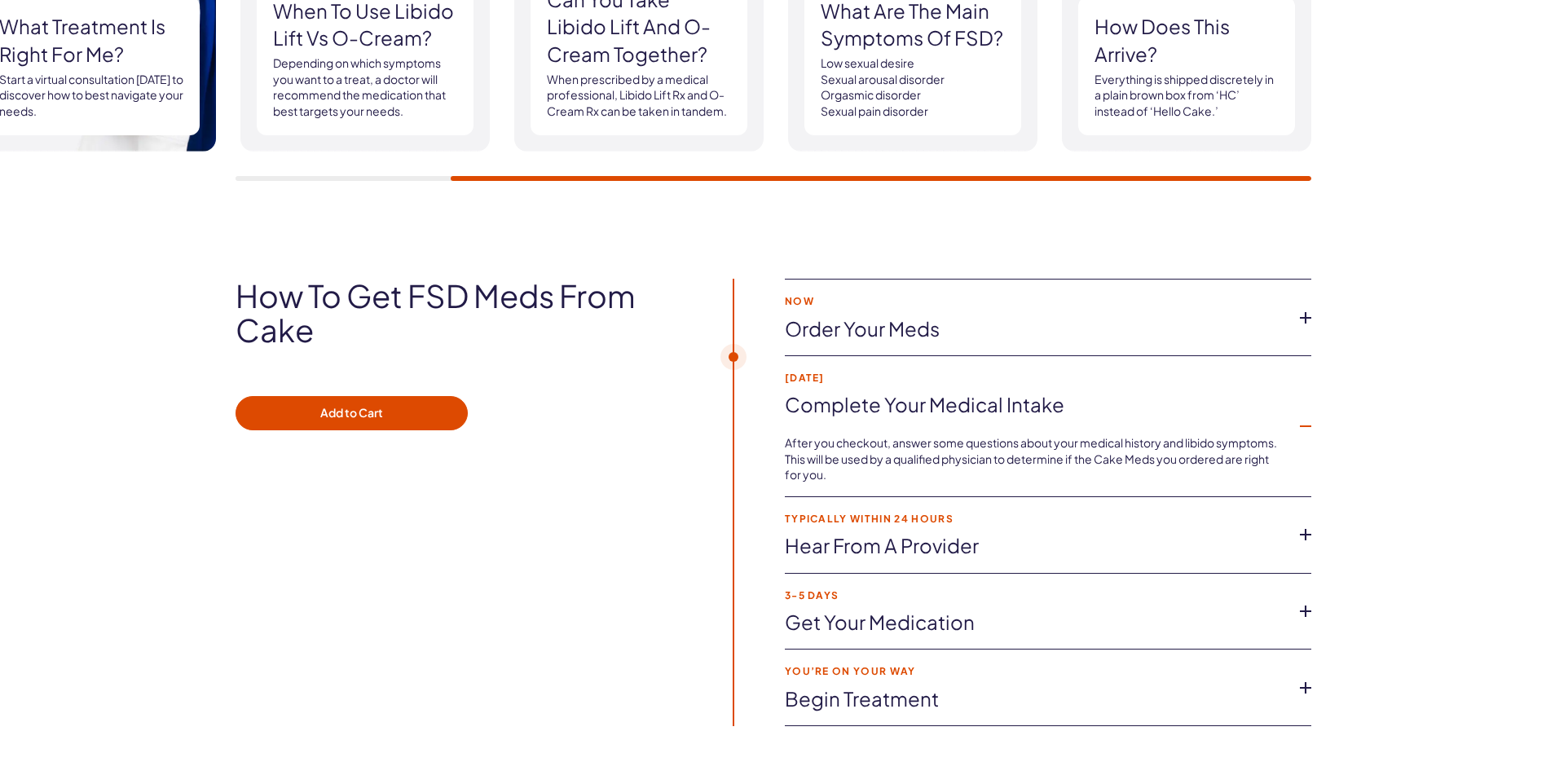
click at [883, 551] on link "Hear from a provider" at bounding box center [1035, 545] width 501 height 28
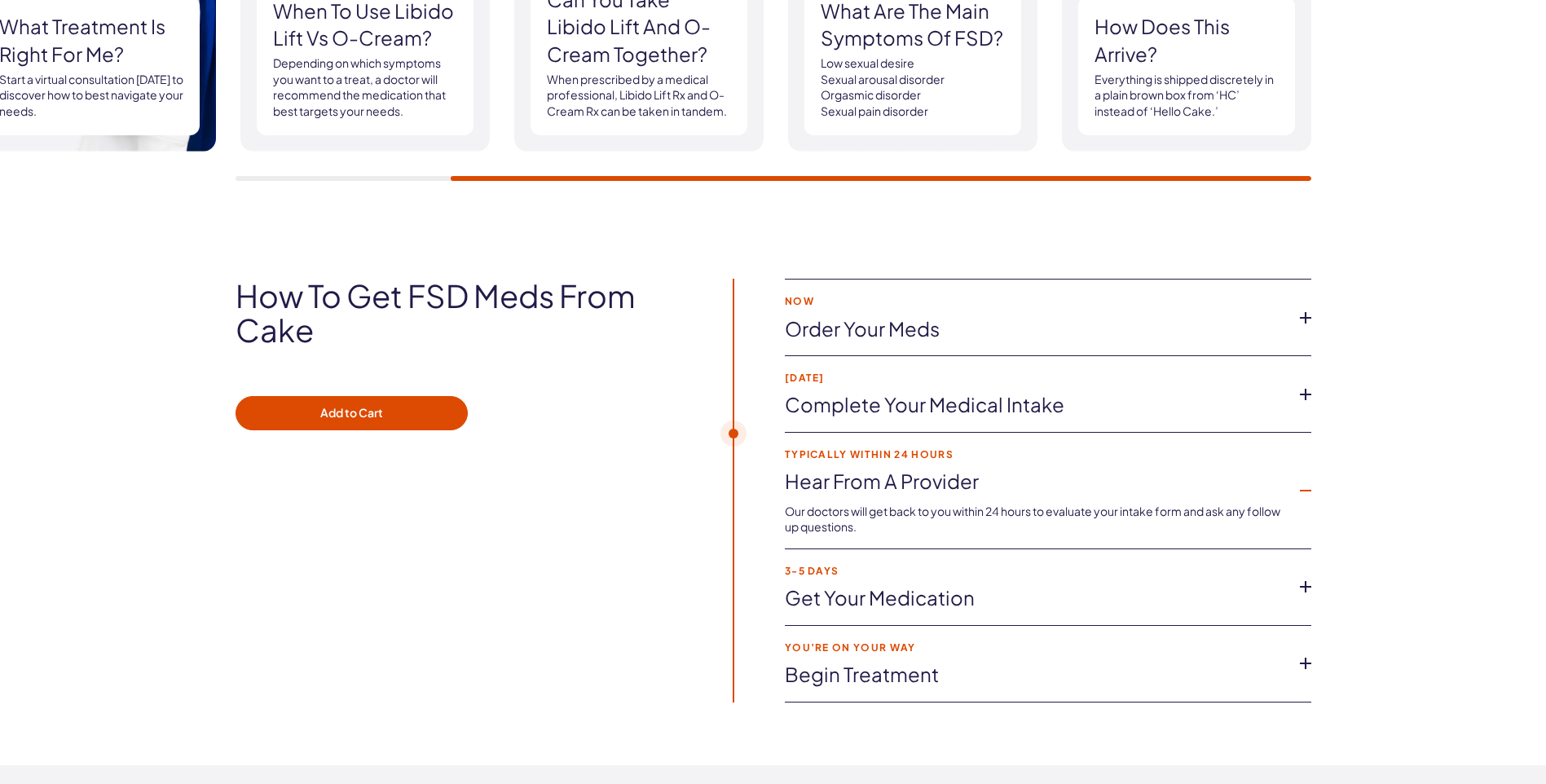
click at [874, 601] on link "Get your medication" at bounding box center [1035, 597] width 501 height 28
